Goal: Task Accomplishment & Management: Use online tool/utility

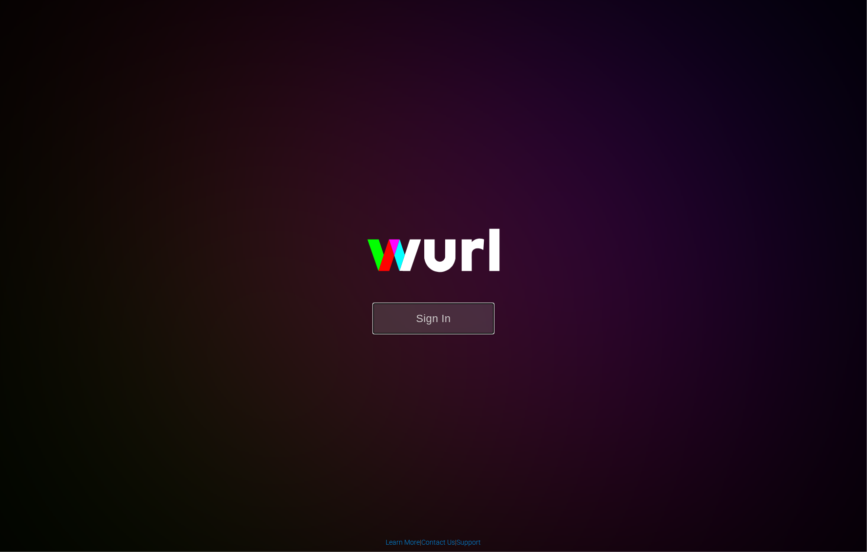
click at [484, 316] on button "Sign In" at bounding box center [434, 319] width 122 height 32
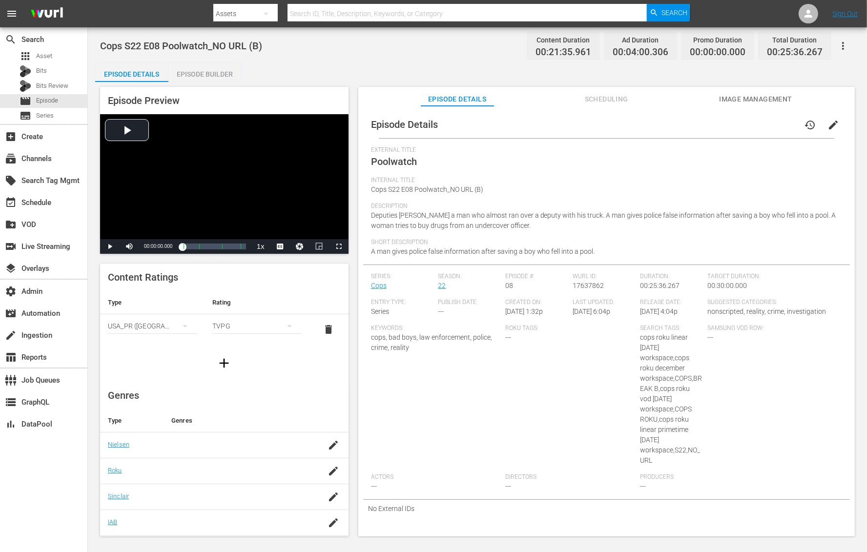
click at [423, 60] on div "Cops S22 E08 Poolwatch_NO URL (B) Content Duration 00:21:35.961 Ad Duration 00:…" at bounding box center [478, 282] width 780 height 511
click at [588, 184] on div "Internal Title Cops S22 E08 Poolwatch_NO URL (B)" at bounding box center [606, 190] width 471 height 26
click at [388, 420] on div "Keywords: cops, bad boys, law enforcement, police, crime, reality" at bounding box center [438, 399] width 135 height 149
